Goal: Navigation & Orientation: Find specific page/section

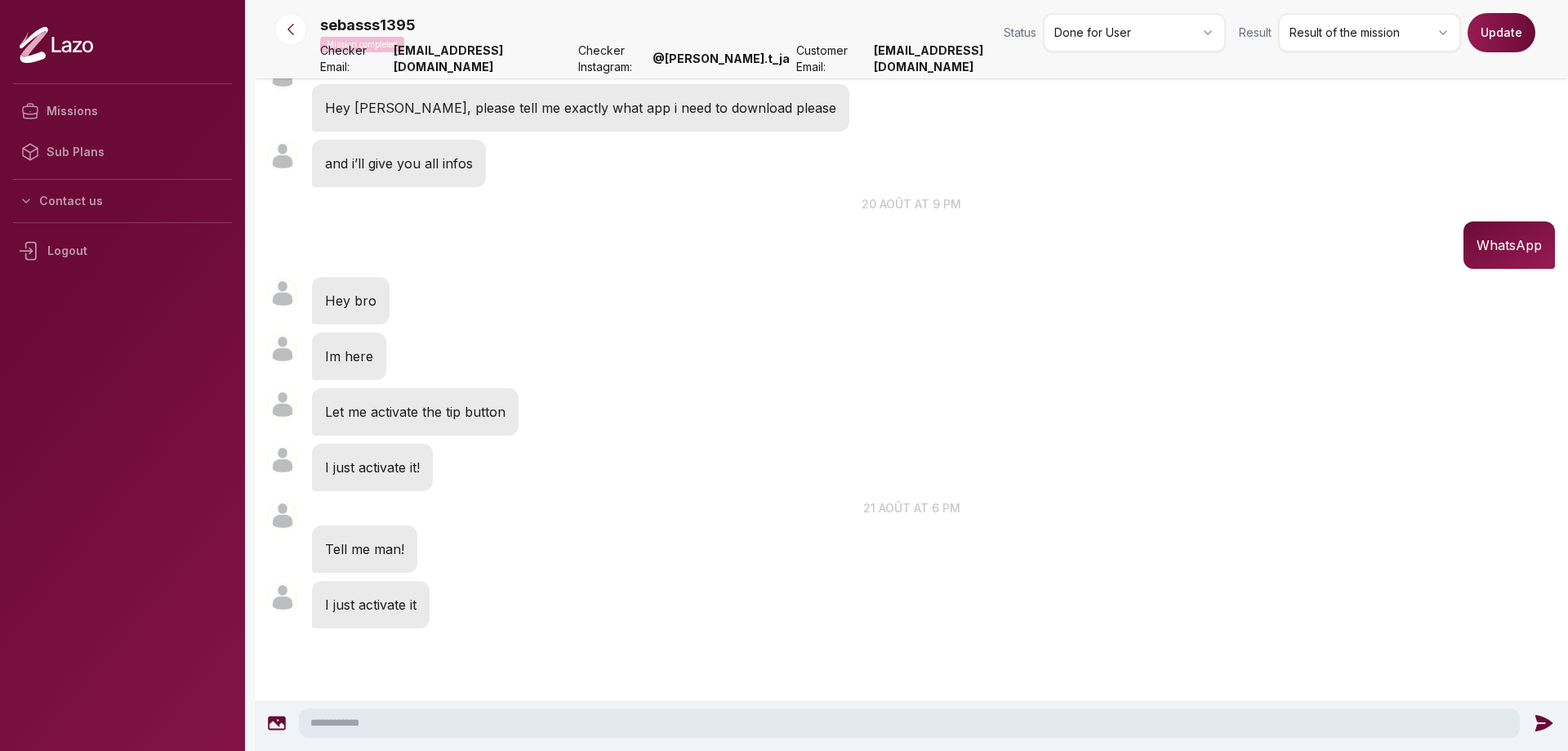
scroll to position [1244, 0]
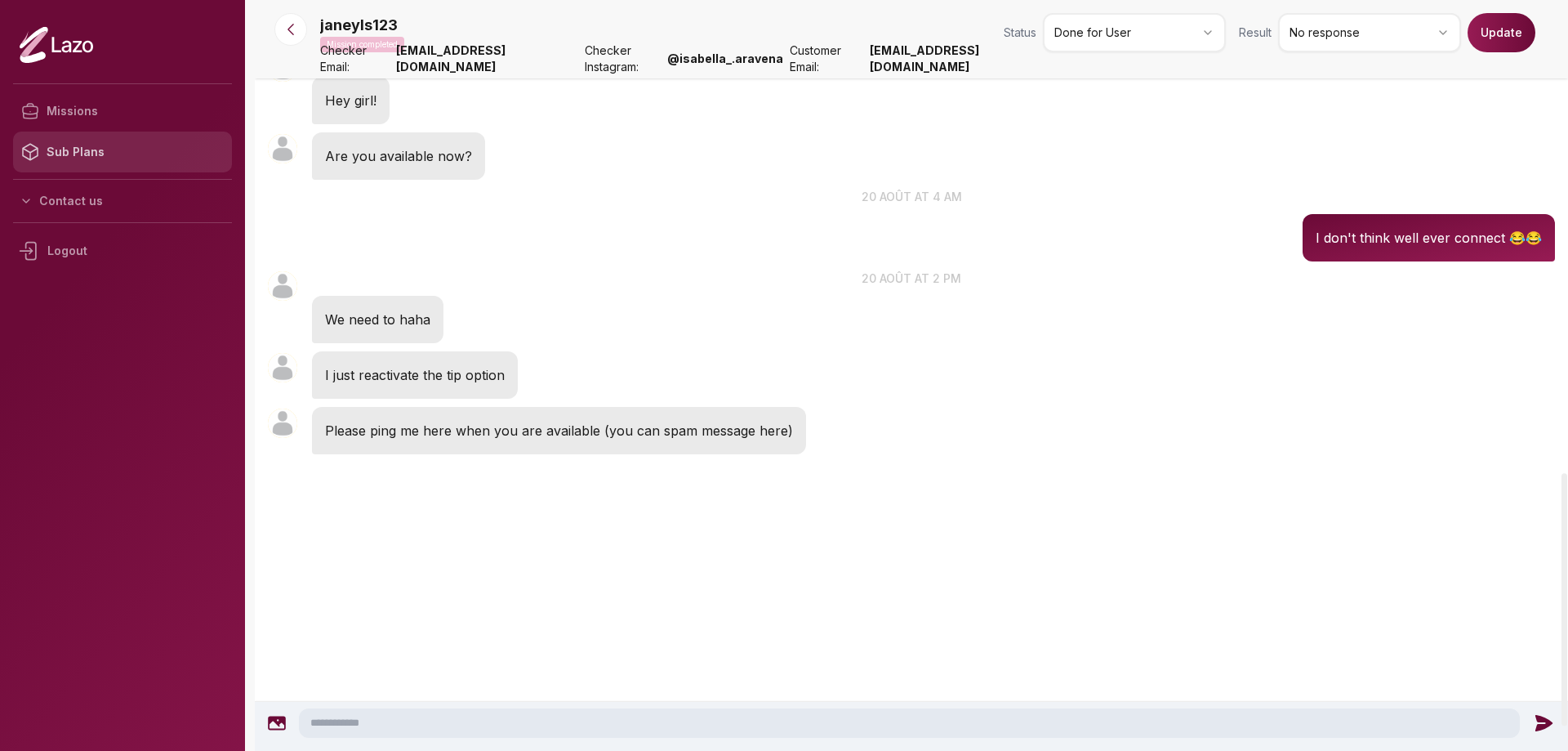
scroll to position [1475, 0]
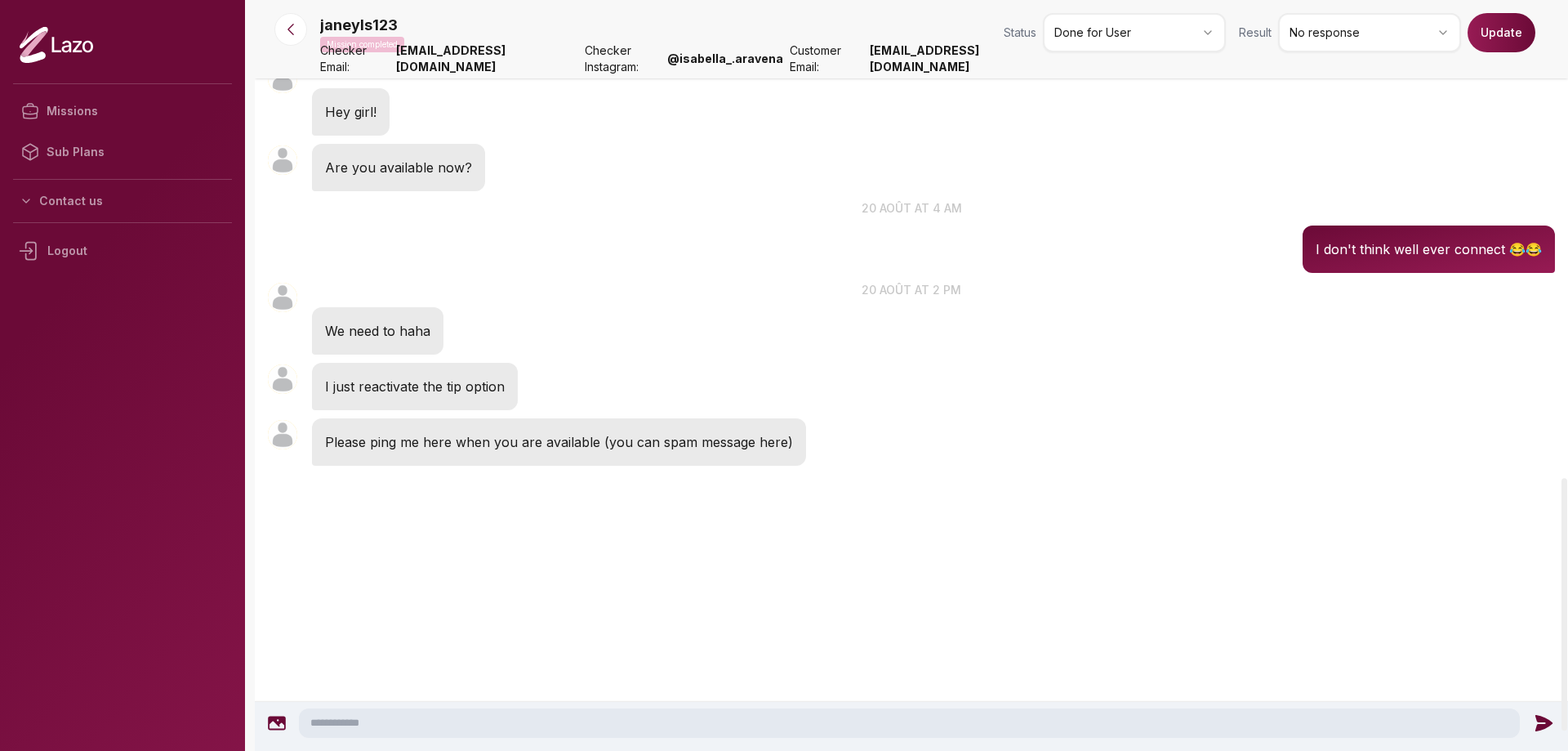
scroll to position [1475, 0]
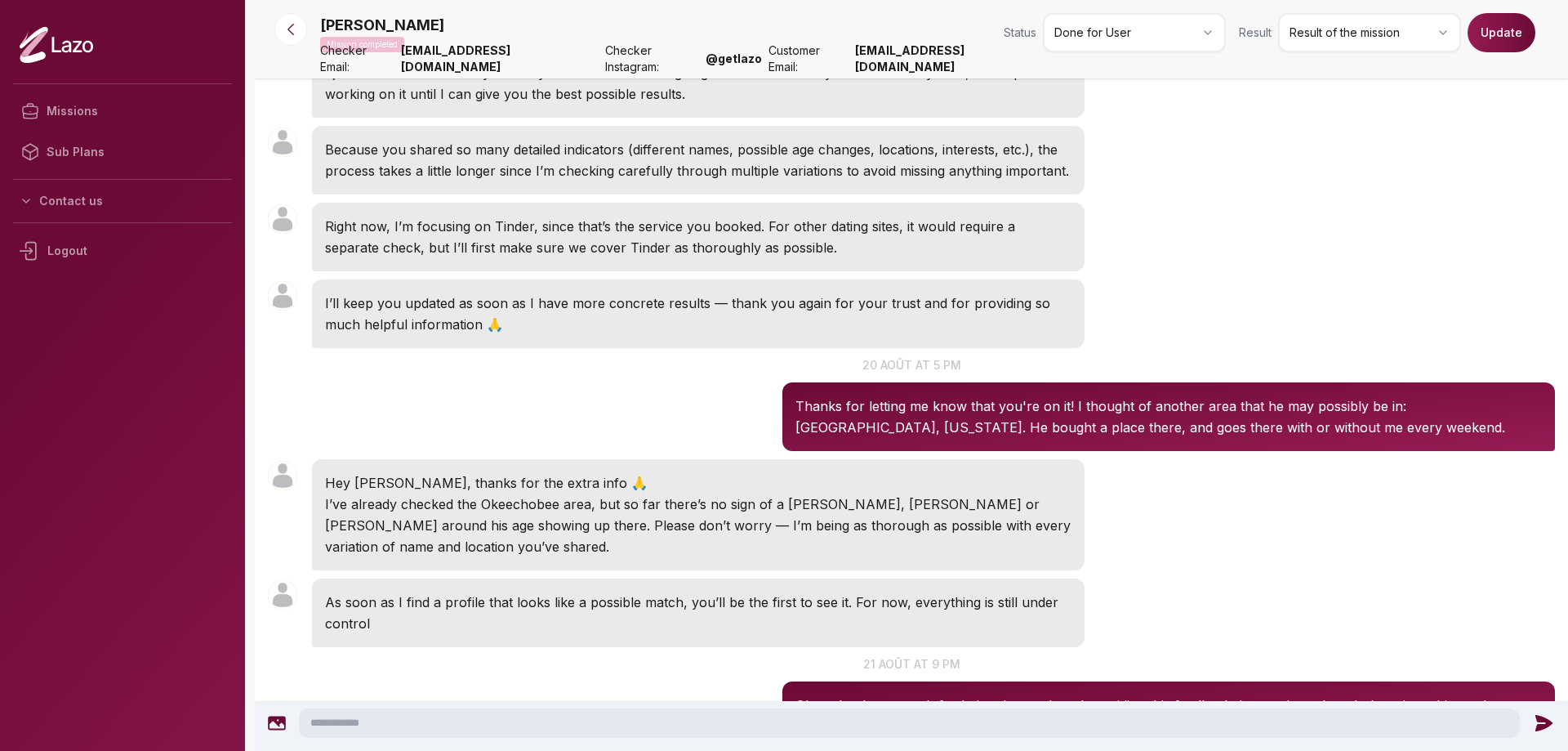
scroll to position [2190, 0]
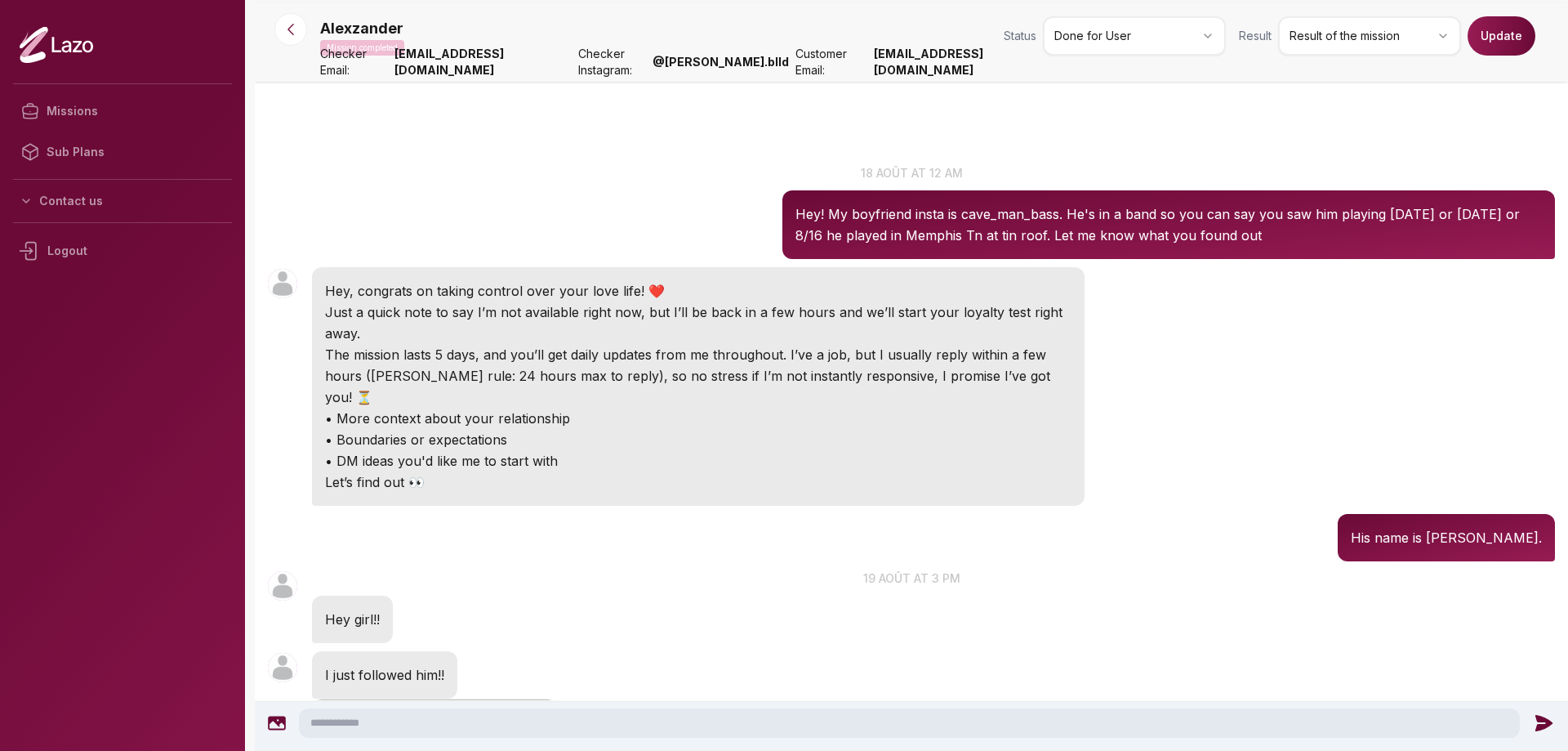
scroll to position [1494, 0]
